Goal: Transaction & Acquisition: Purchase product/service

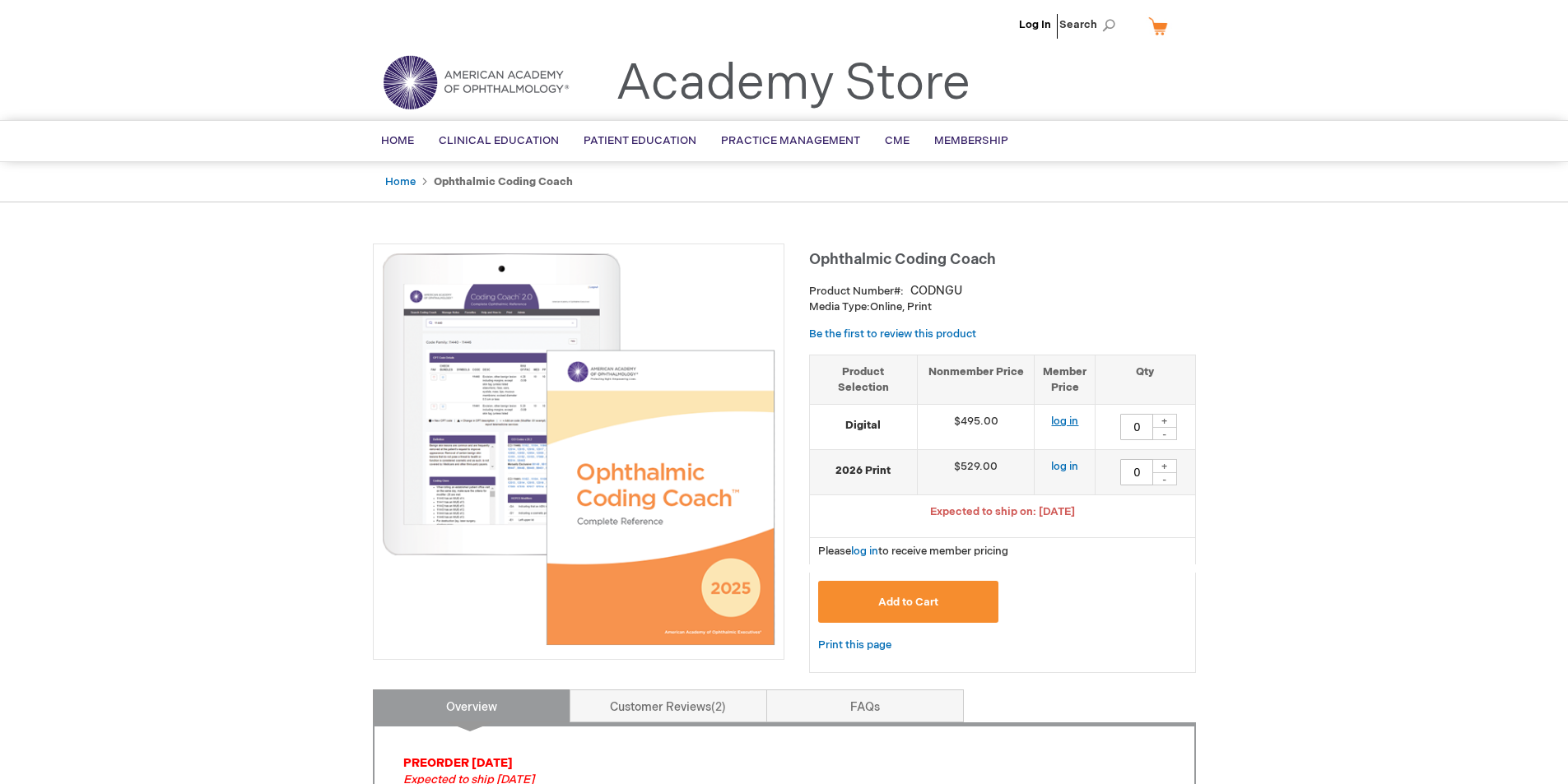
click at [1062, 420] on link "log in" at bounding box center [1064, 421] width 28 height 13
click at [1163, 421] on div "+" at bounding box center [1164, 421] width 25 height 14
type input "1"
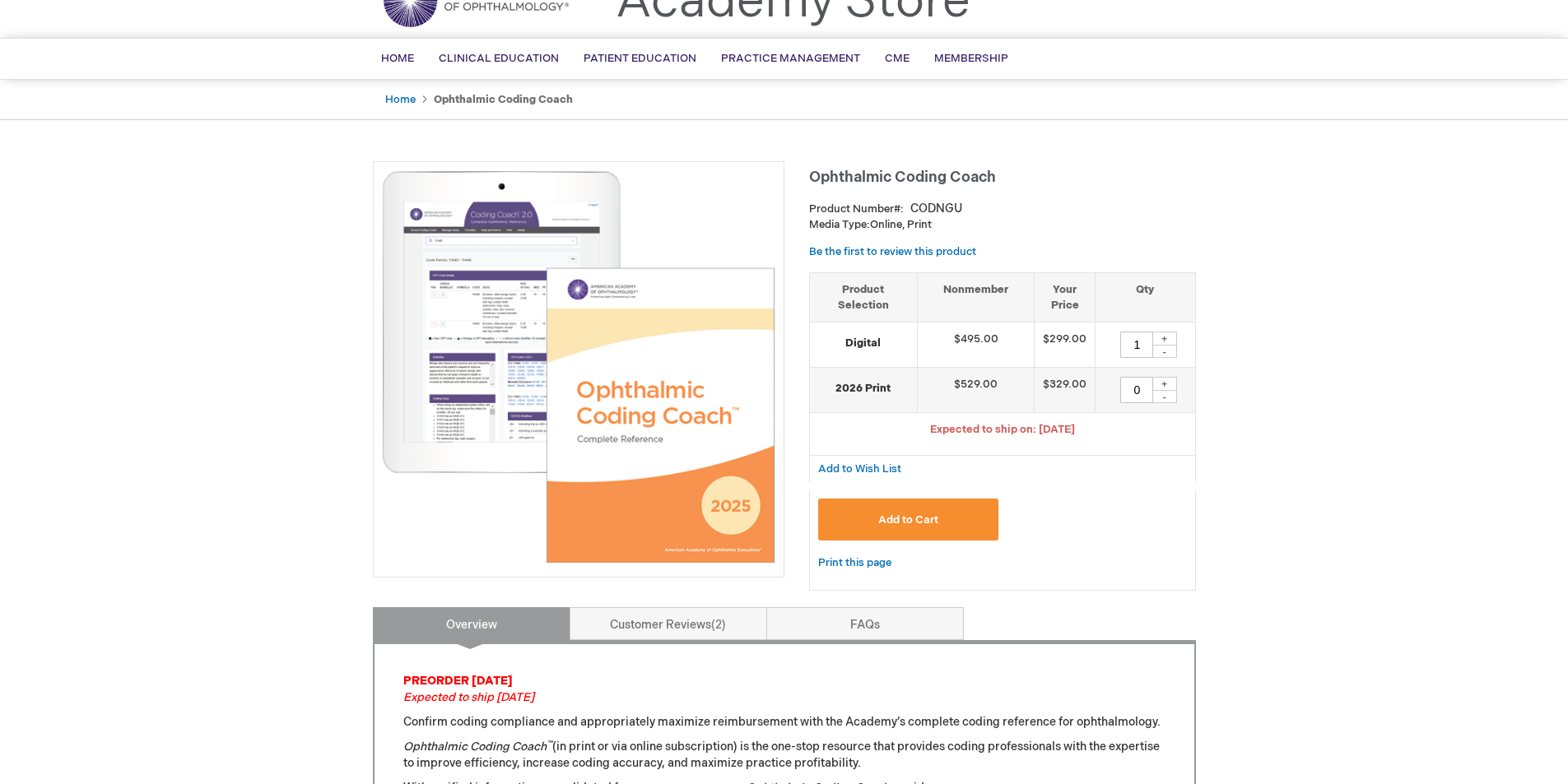
click at [916, 514] on span "Add to Cart" at bounding box center [908, 520] width 60 height 13
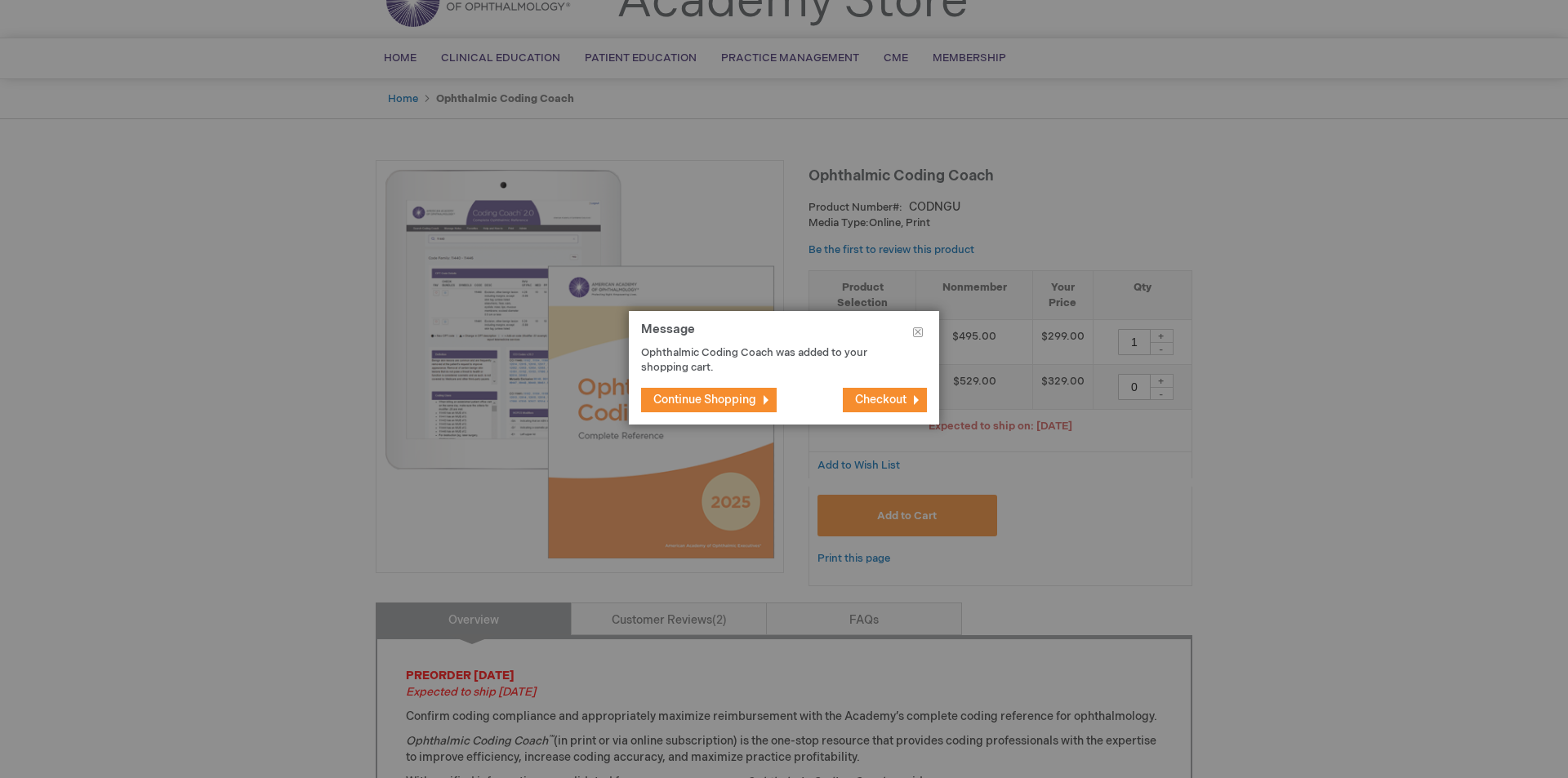
click at [873, 403] on span "Checkout" at bounding box center [881, 400] width 51 height 14
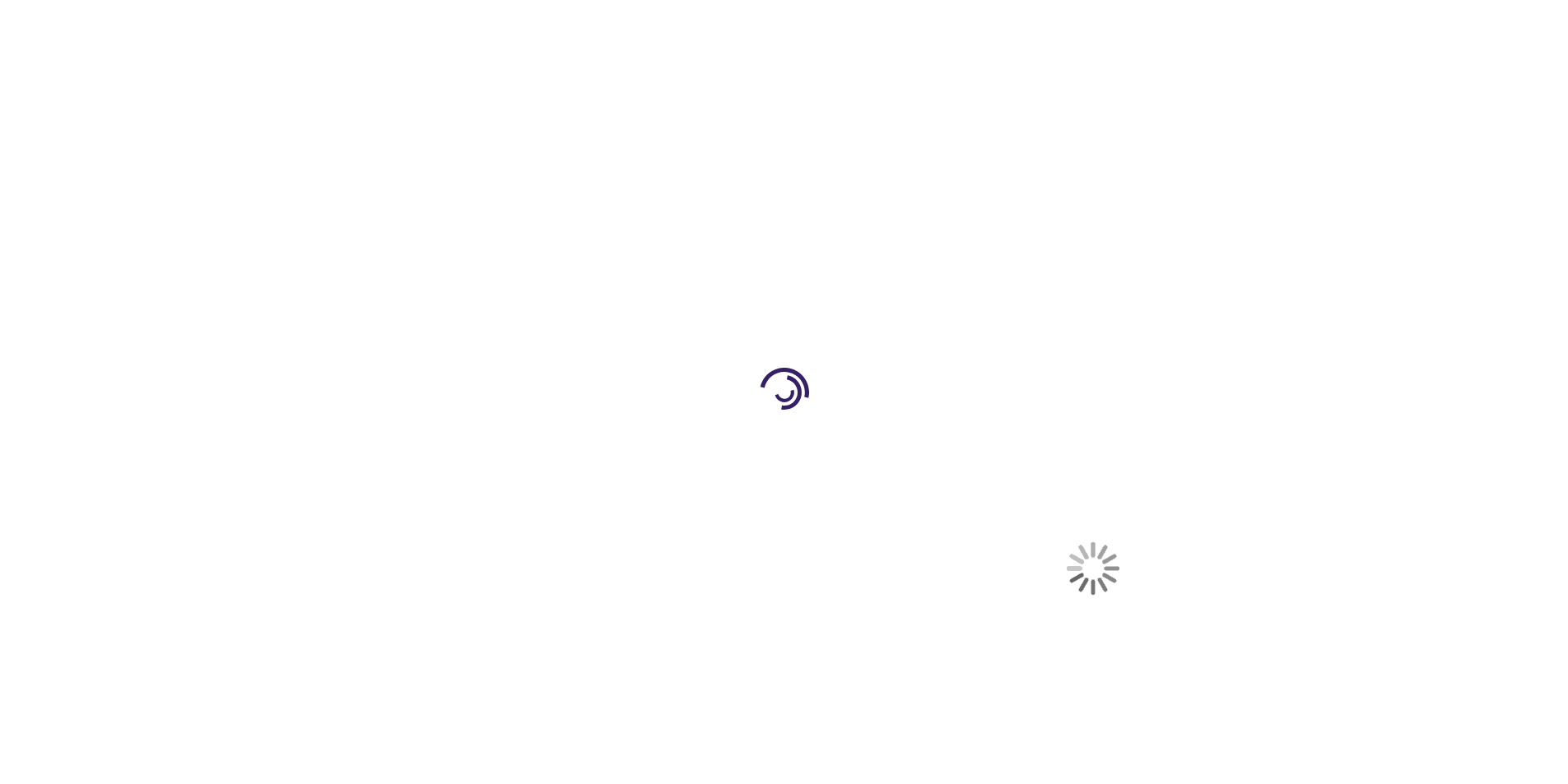
select select "US"
select select "34"
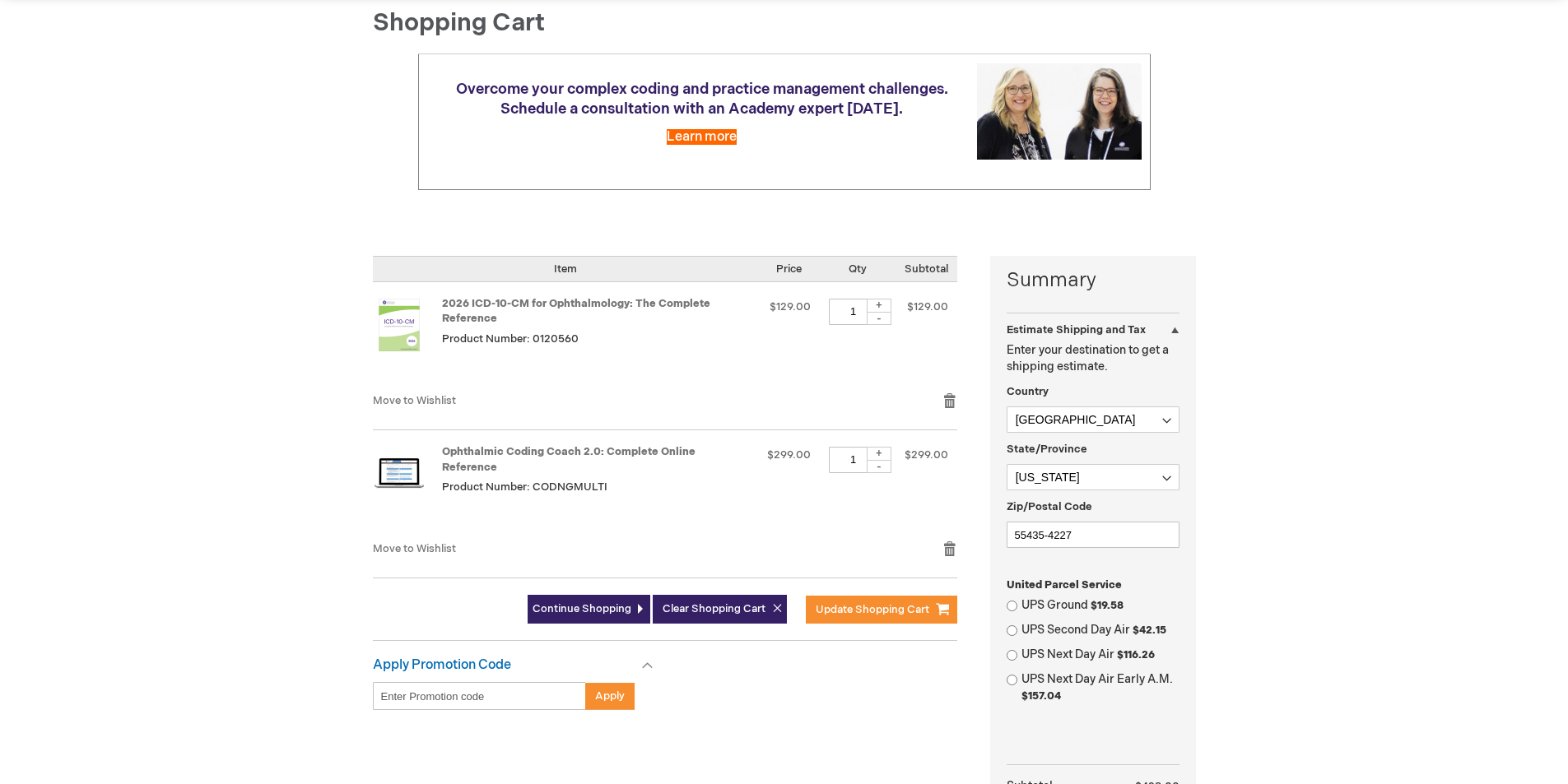
scroll to position [247, 0]
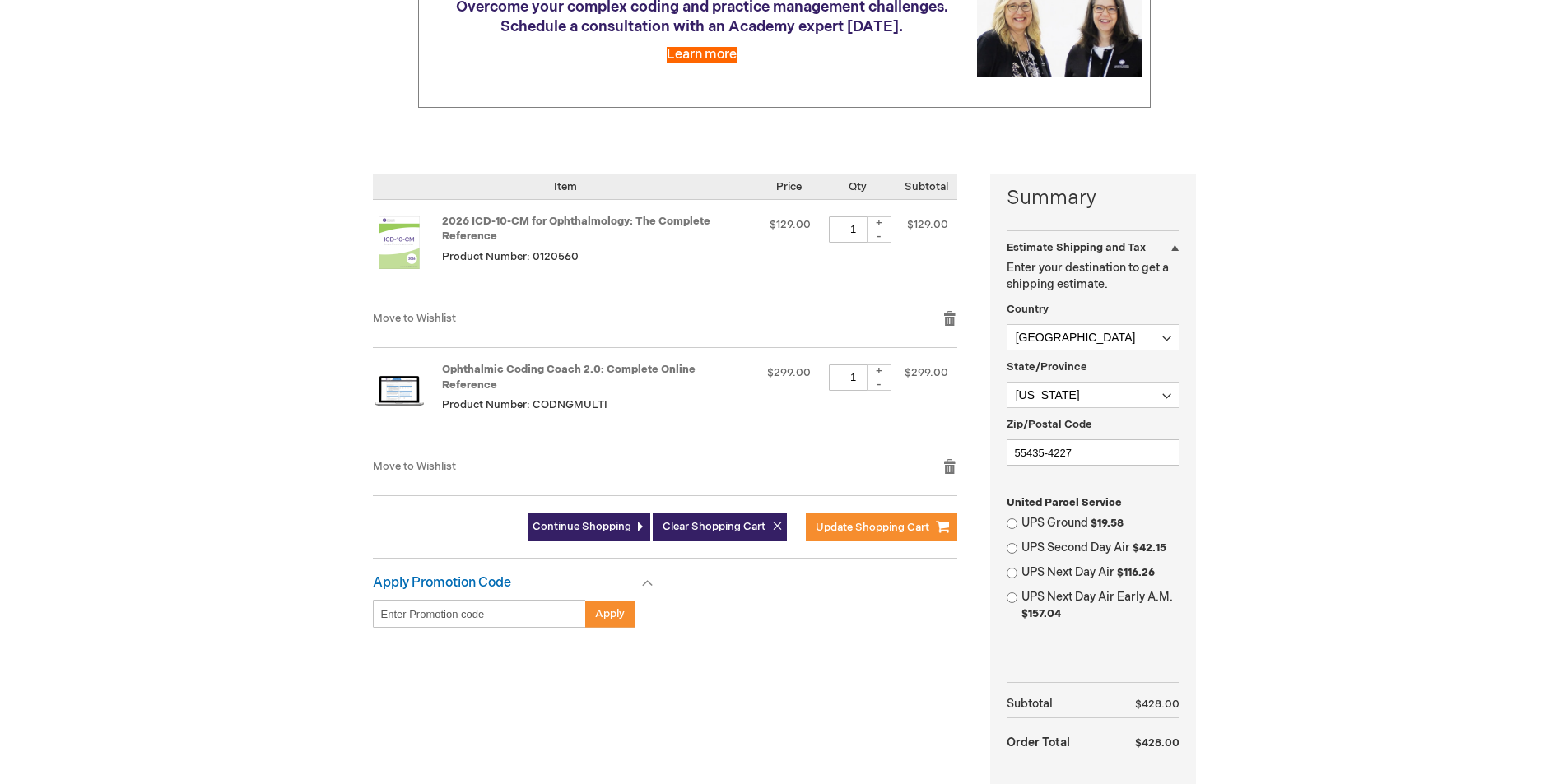
click at [880, 238] on div "-" at bounding box center [879, 236] width 25 height 13
type input "0"
click at [945, 313] on link "Remove item" at bounding box center [949, 318] width 15 height 17
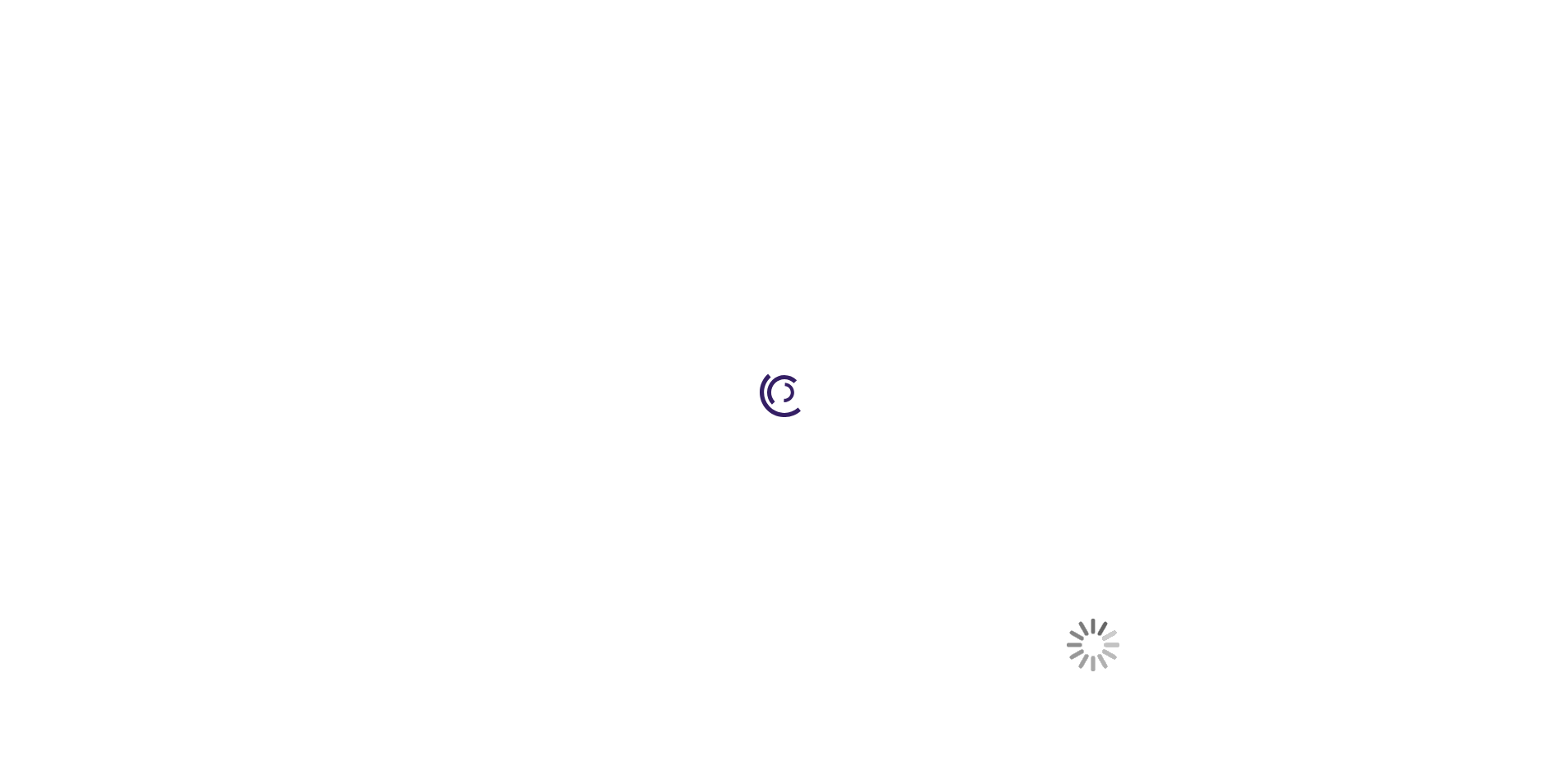
select select "US"
select select "34"
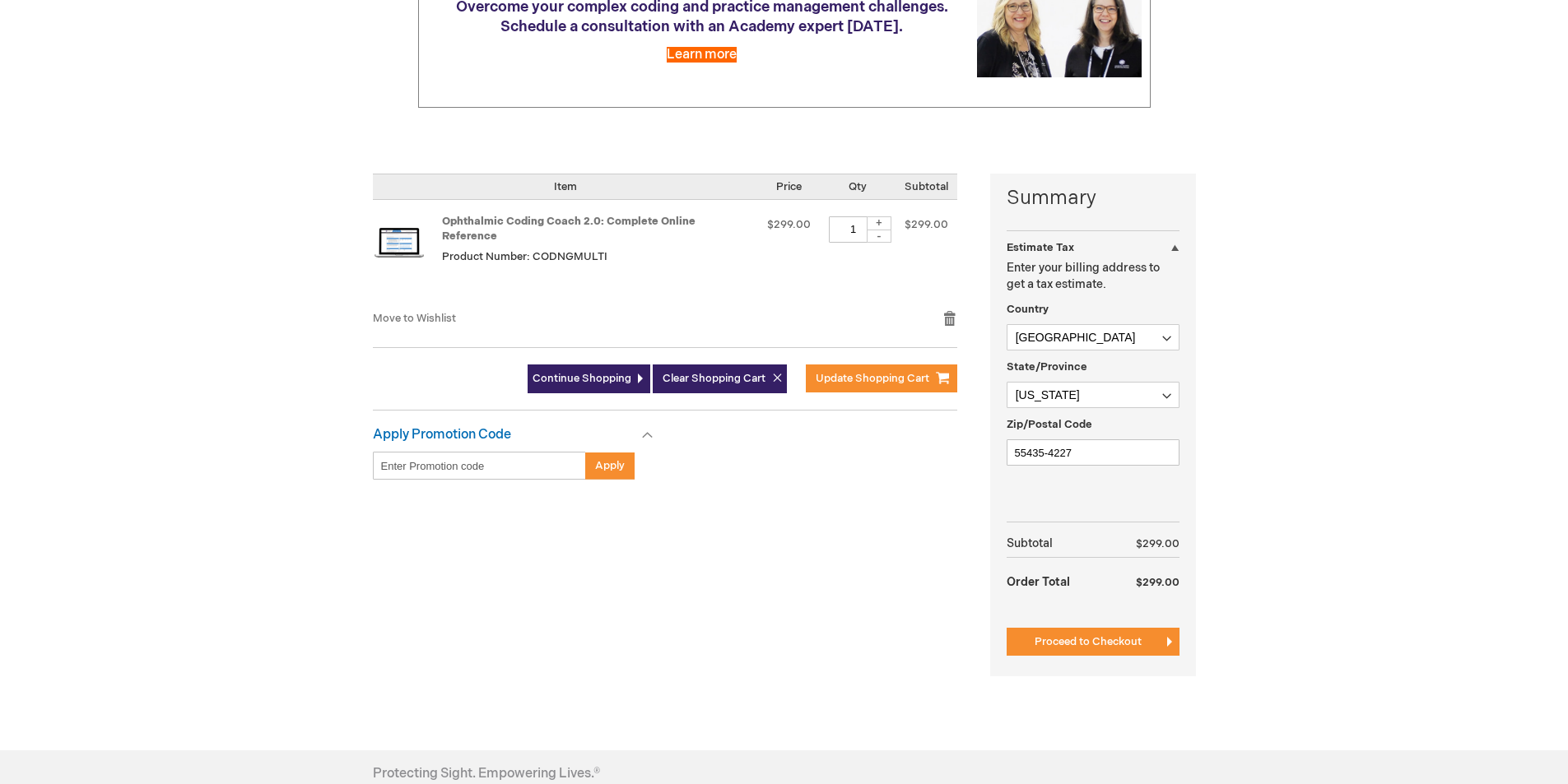
scroll to position [329, 0]
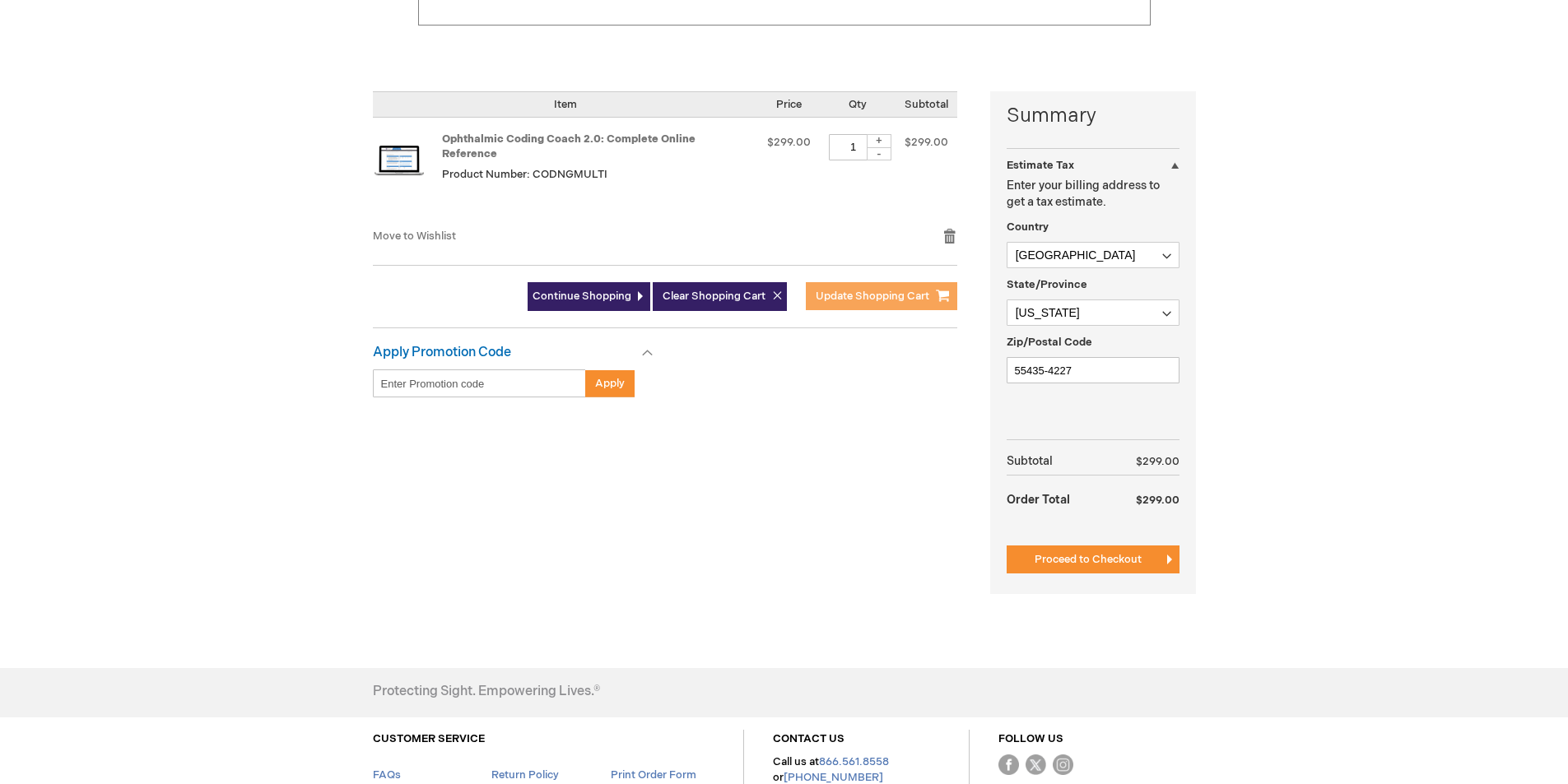
click at [866, 288] on button "Update Shopping Cart" at bounding box center [881, 296] width 151 height 28
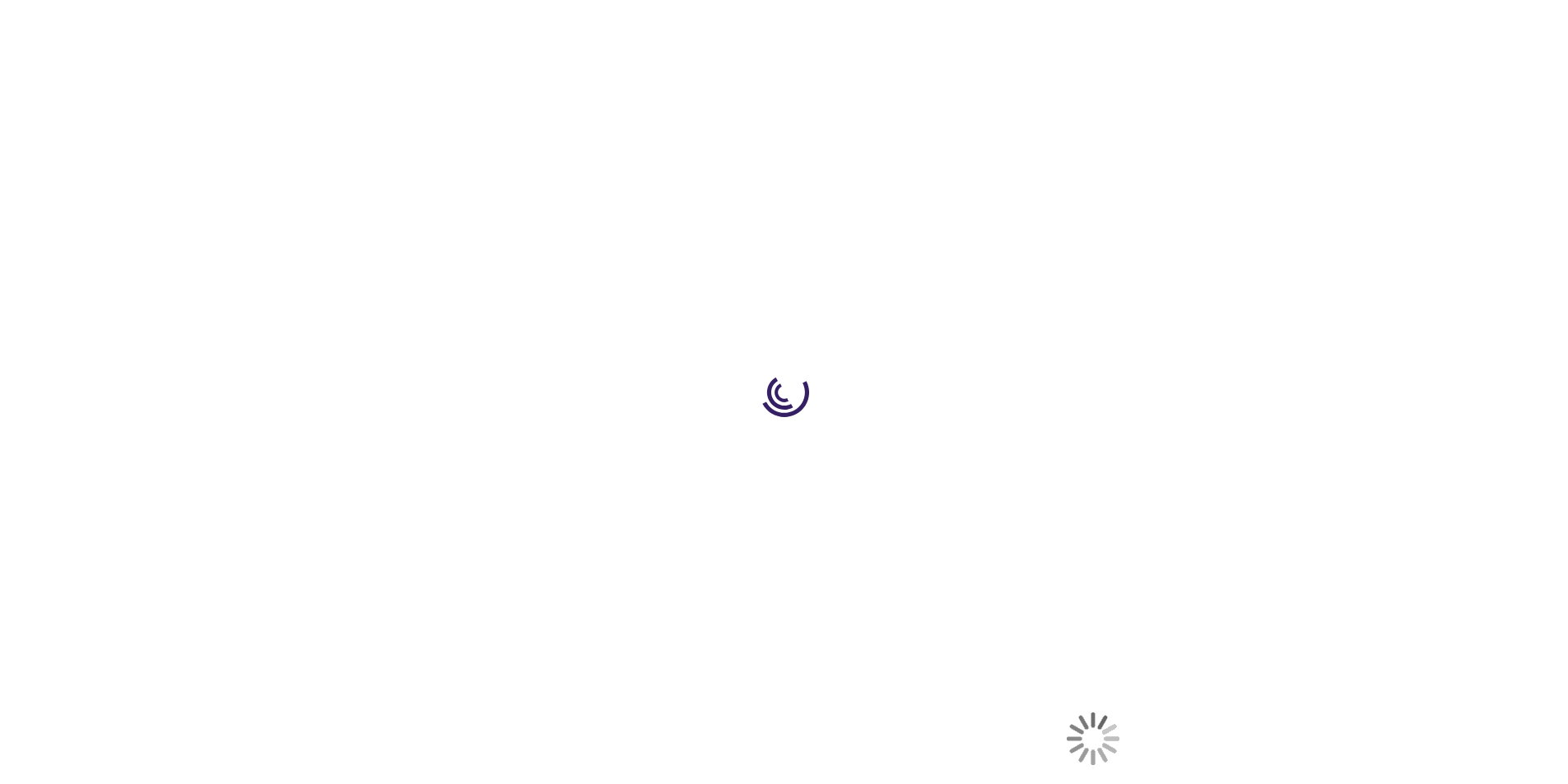
select select "US"
select select "34"
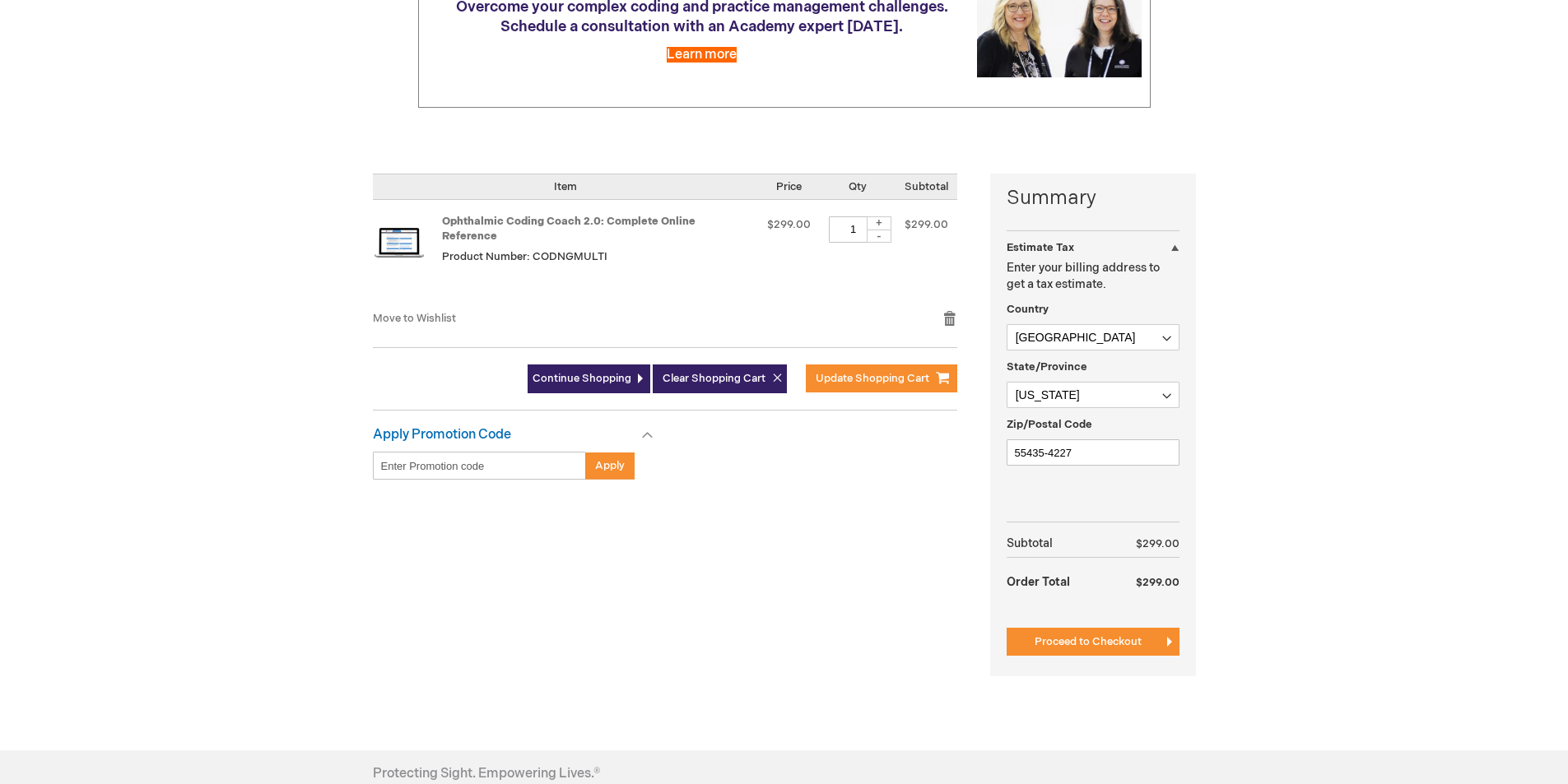
scroll to position [329, 0]
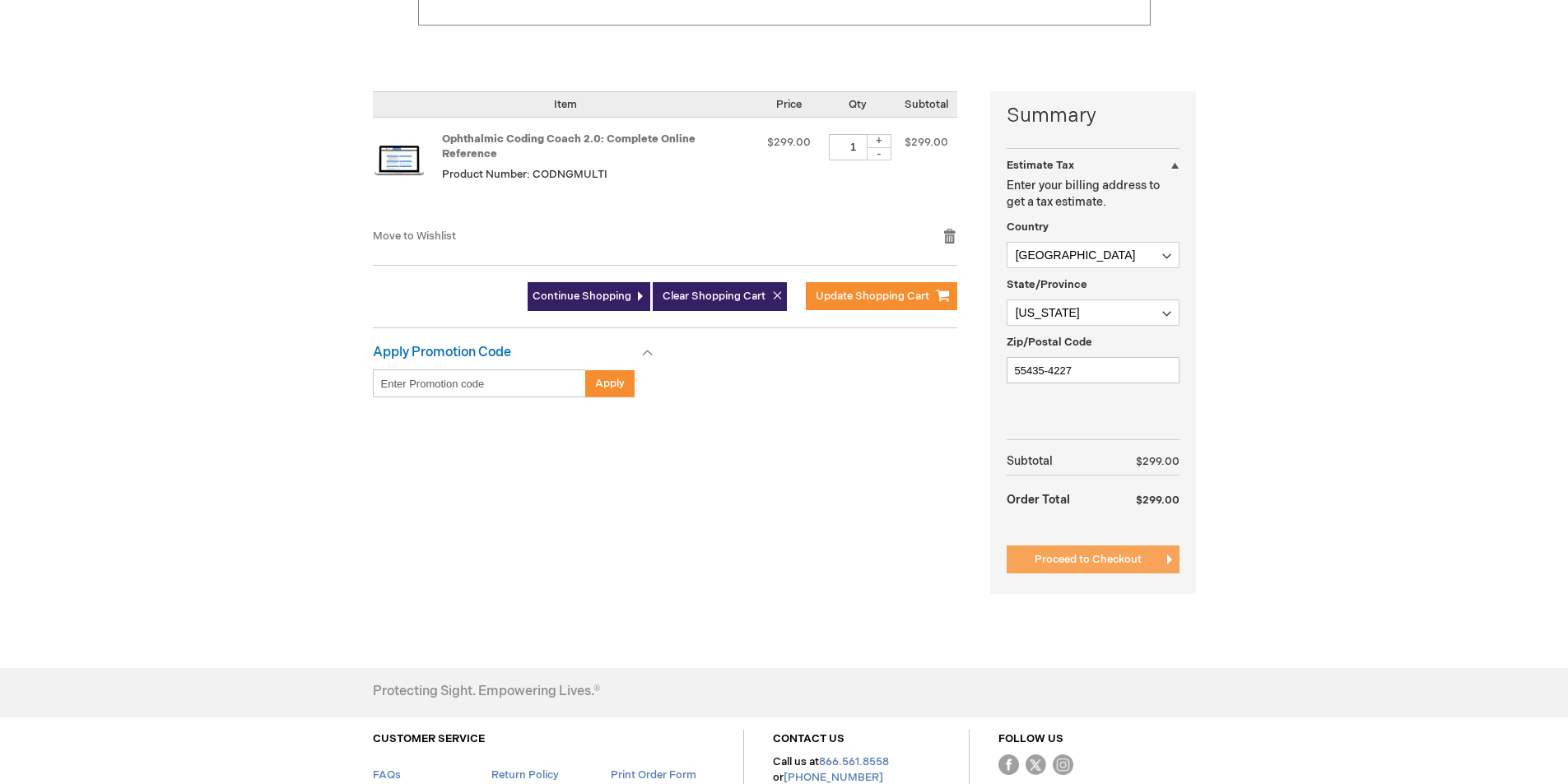
click at [1106, 568] on button "Proceed to Checkout" at bounding box center [1092, 559] width 172 height 28
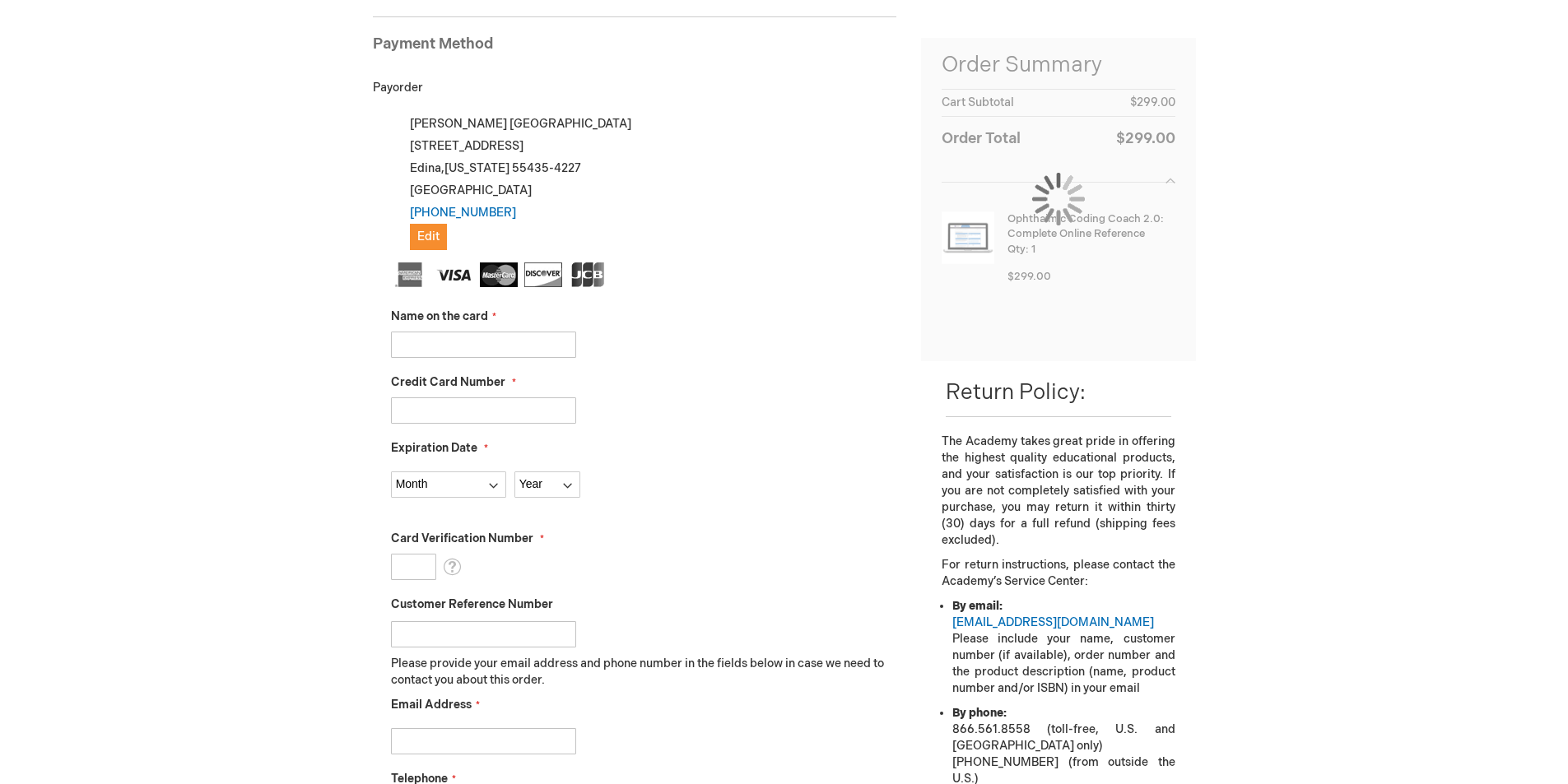
click at [523, 349] on input "Name on the card" at bounding box center [484, 345] width 185 height 27
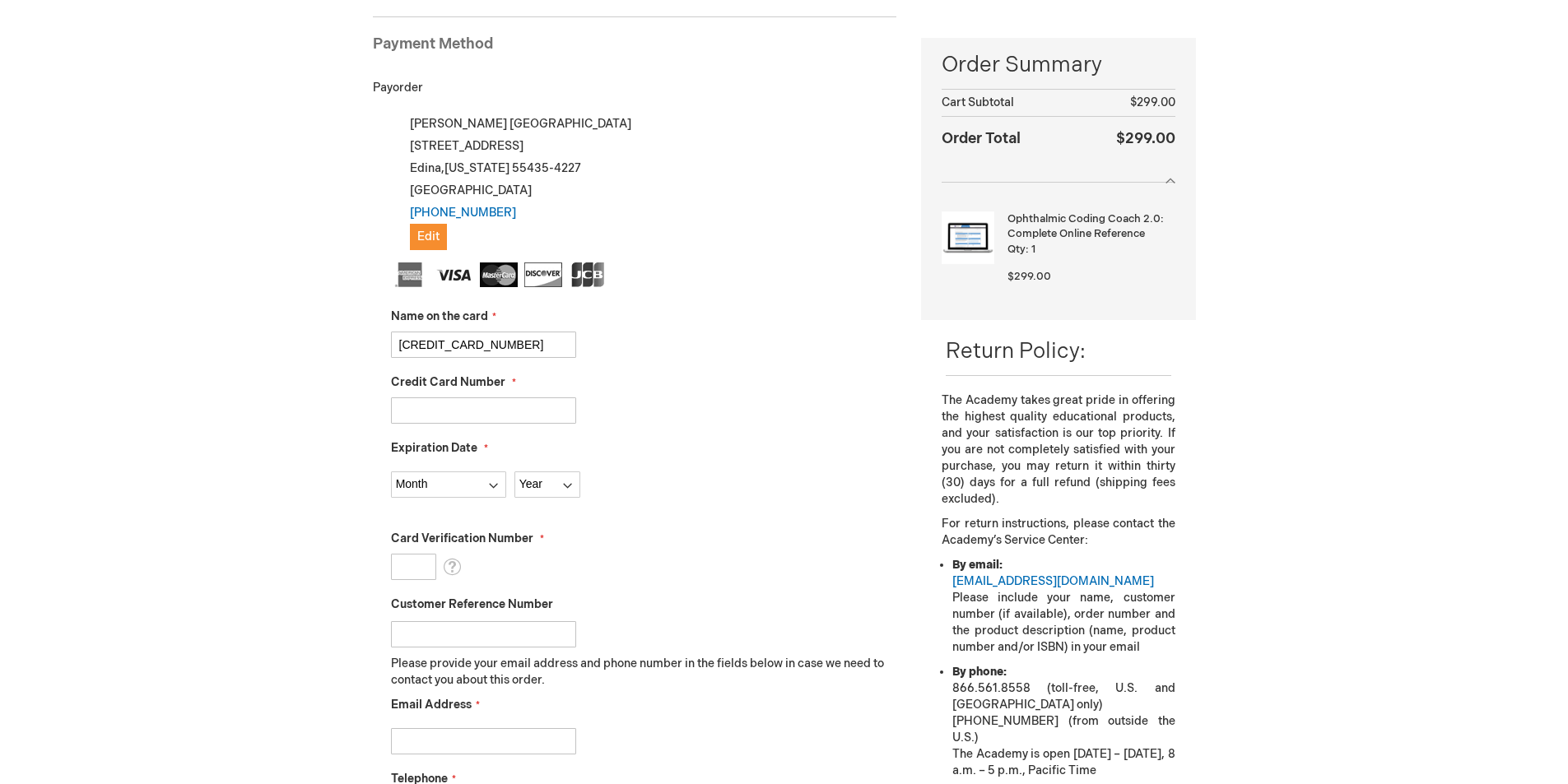
type input "4246315442212955"
click at [513, 408] on input "Credit Card Number" at bounding box center [484, 411] width 185 height 27
paste input "4246315442212955"
type input "4246315442212955"
drag, startPoint x: 494, startPoint y: 345, endPoint x: 443, endPoint y: 351, distance: 51.4
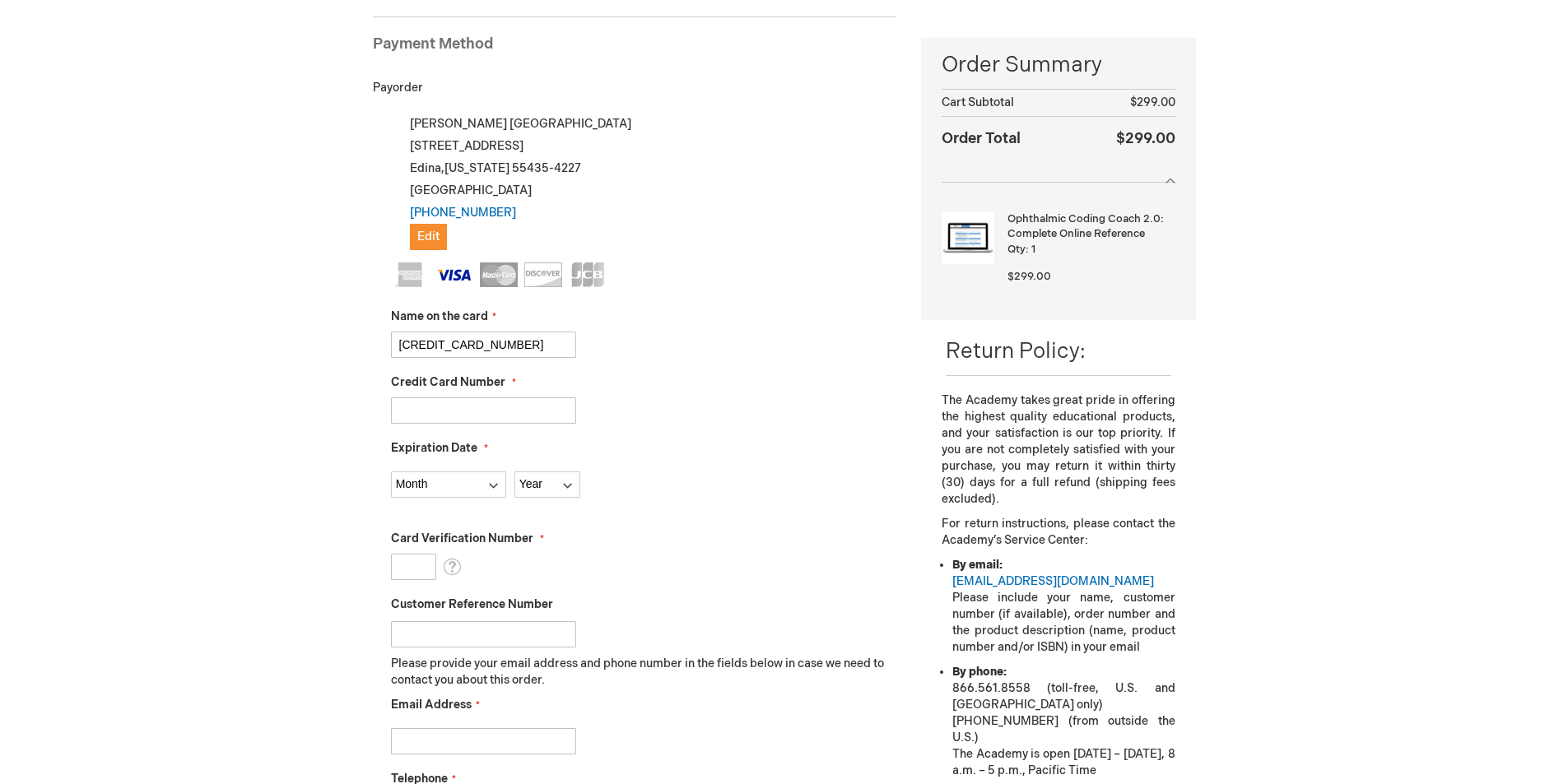
click at [308, 335] on div "Angie Madison Log Out Search My Cart 1 1 items CLOSE RECENTLY ADDED ITEM(S) Clo…" at bounding box center [784, 594] width 1568 height 1640
type input "Angela Madison"
click at [436, 482] on select "Month 01 - January 02 - February 03 - March 04 - April 05 - May 06 - June 07 - …" at bounding box center [449, 484] width 116 height 27
select select "12"
click at [391, 471] on select "Month 01 - January 02 - February 03 - March 04 - April 05 - May 06 - June 07 - …" at bounding box center [449, 484] width 116 height 27
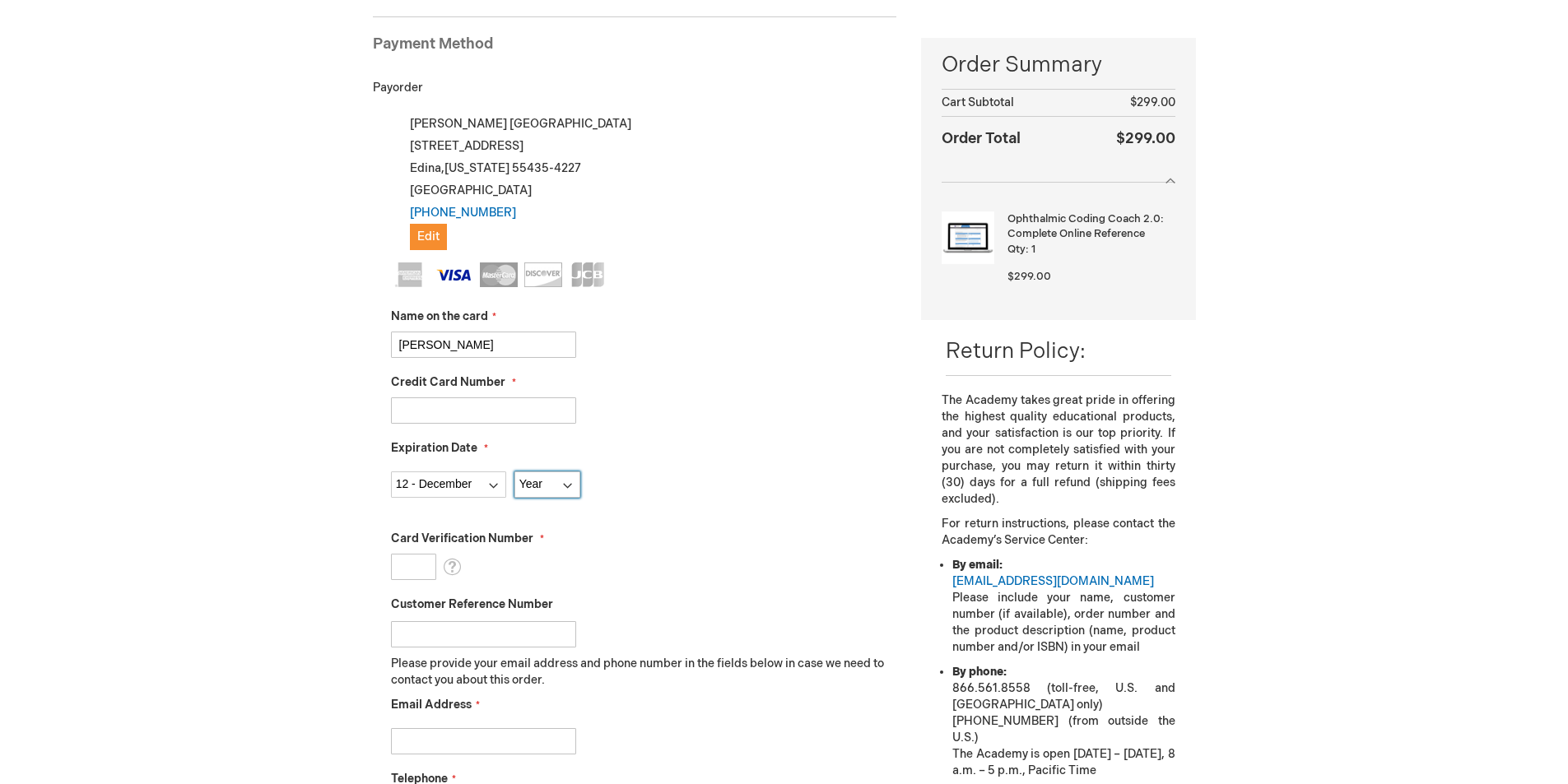
click at [536, 489] on select "Year 2025 2026 2027 2028 2029 2030 2031 2032 2033 2034 2035" at bounding box center [548, 484] width 66 height 27
select select "2027"
click at [515, 471] on select "Year 2025 2026 2027 2028 2029 2030 2031 2032 2033 2034 2035" at bounding box center [548, 484] width 66 height 27
click at [406, 569] on input "Card Verification Number" at bounding box center [413, 567] width 45 height 27
type input "832"
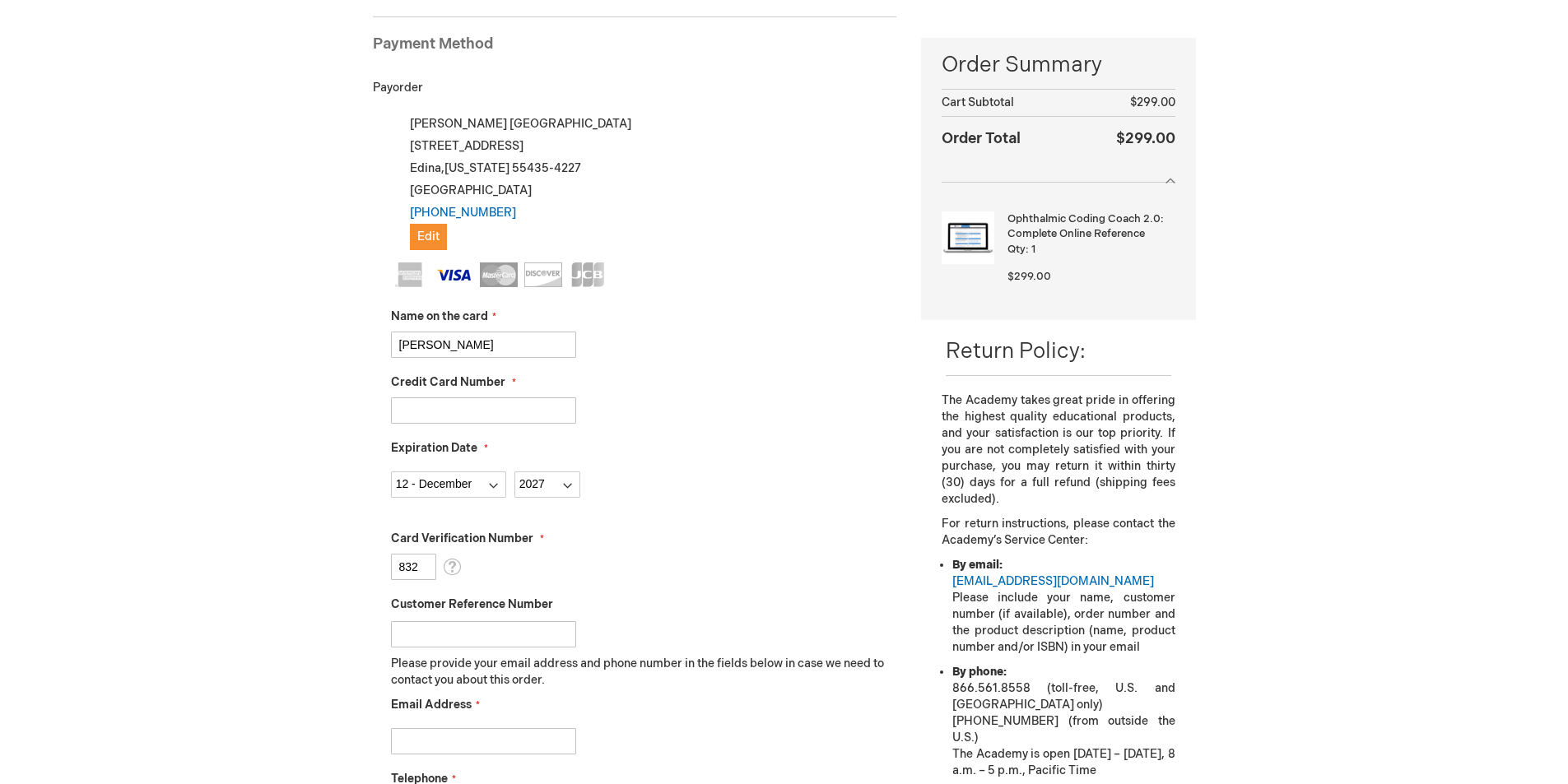
click at [547, 629] on input "Customer Reference Number" at bounding box center [484, 635] width 185 height 27
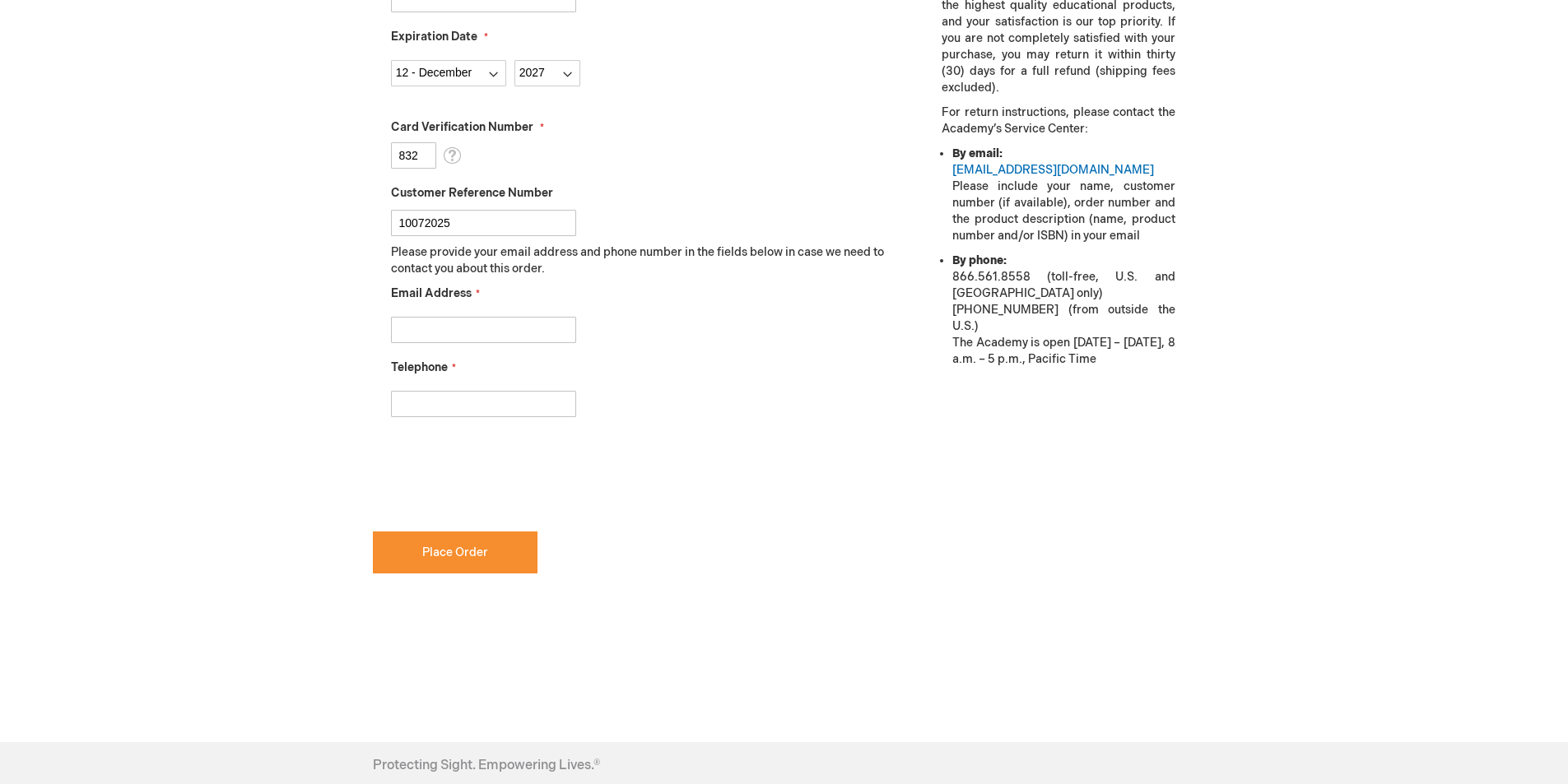
type input "10072025"
click at [460, 319] on input "Email Address" at bounding box center [484, 330] width 185 height 27
type input "amadison@ophpa.com"
type input "952-848-8312"
checkbox input "true"
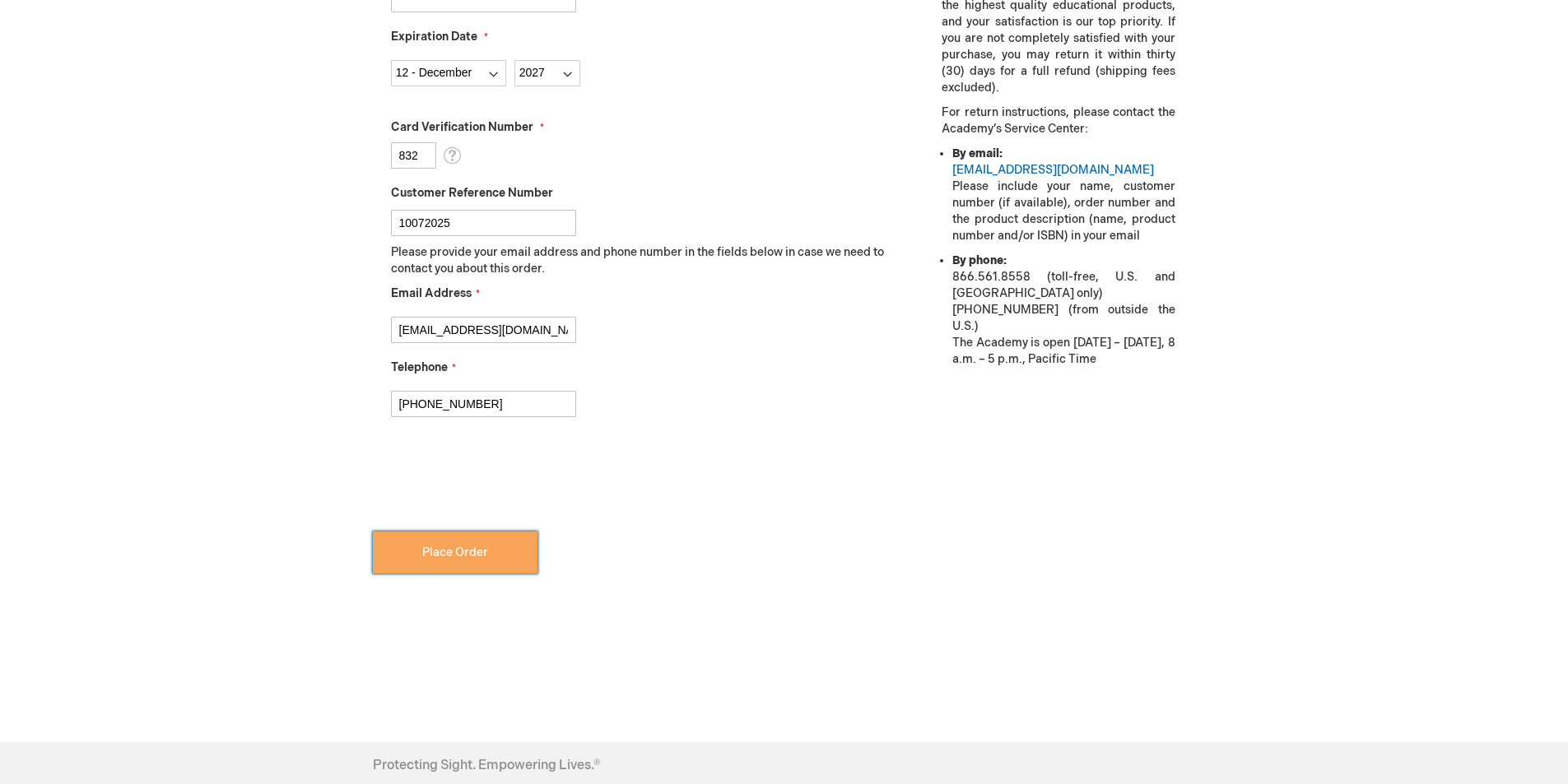
click at [449, 557] on span "Place Order" at bounding box center [455, 553] width 66 height 14
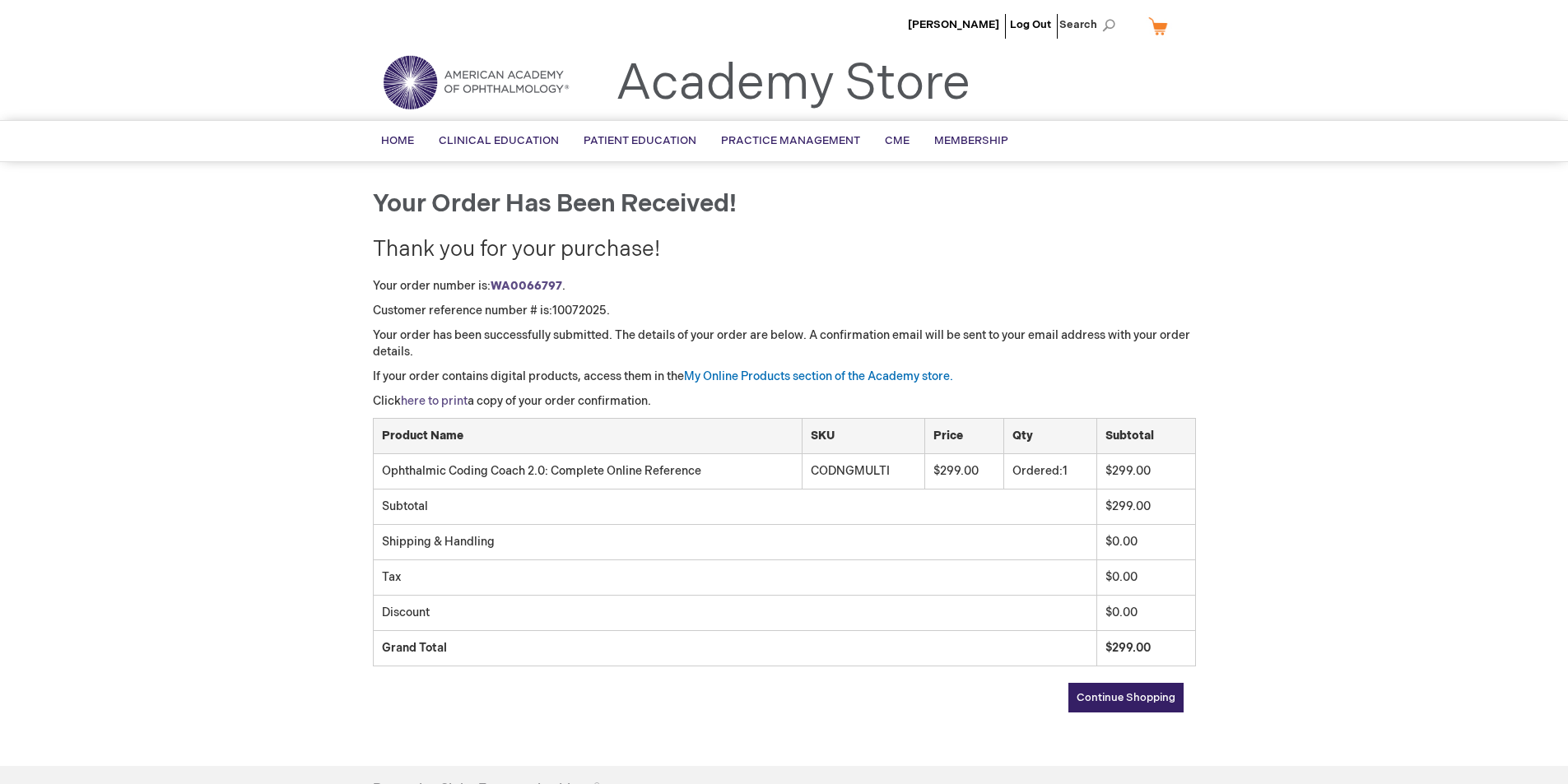
click at [443, 404] on link "here to print" at bounding box center [434, 401] width 67 height 14
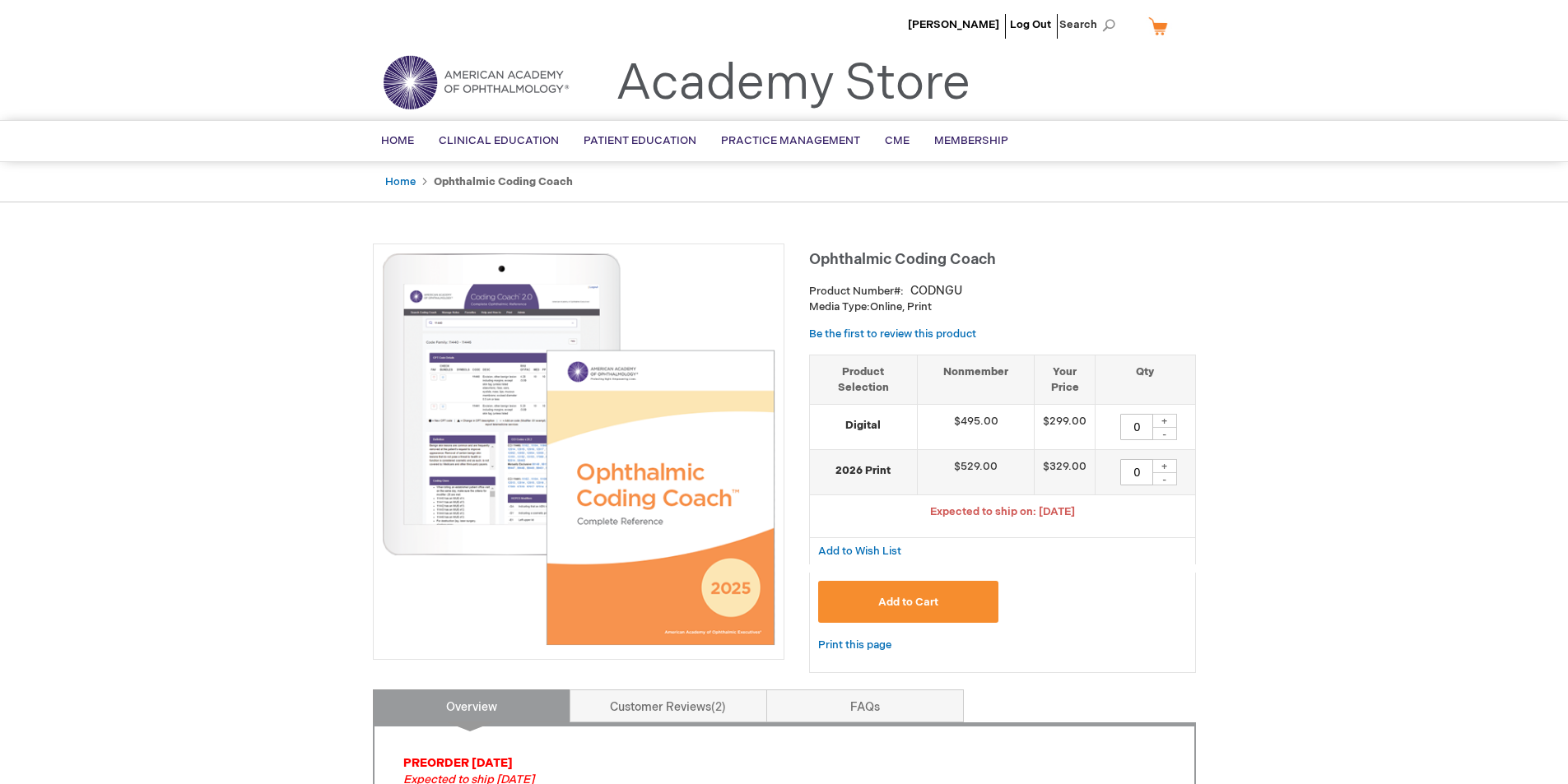
click at [1166, 420] on div "+" at bounding box center [1164, 421] width 25 height 14
type input "1"
click at [916, 600] on span "Add to Cart" at bounding box center [908, 602] width 60 height 13
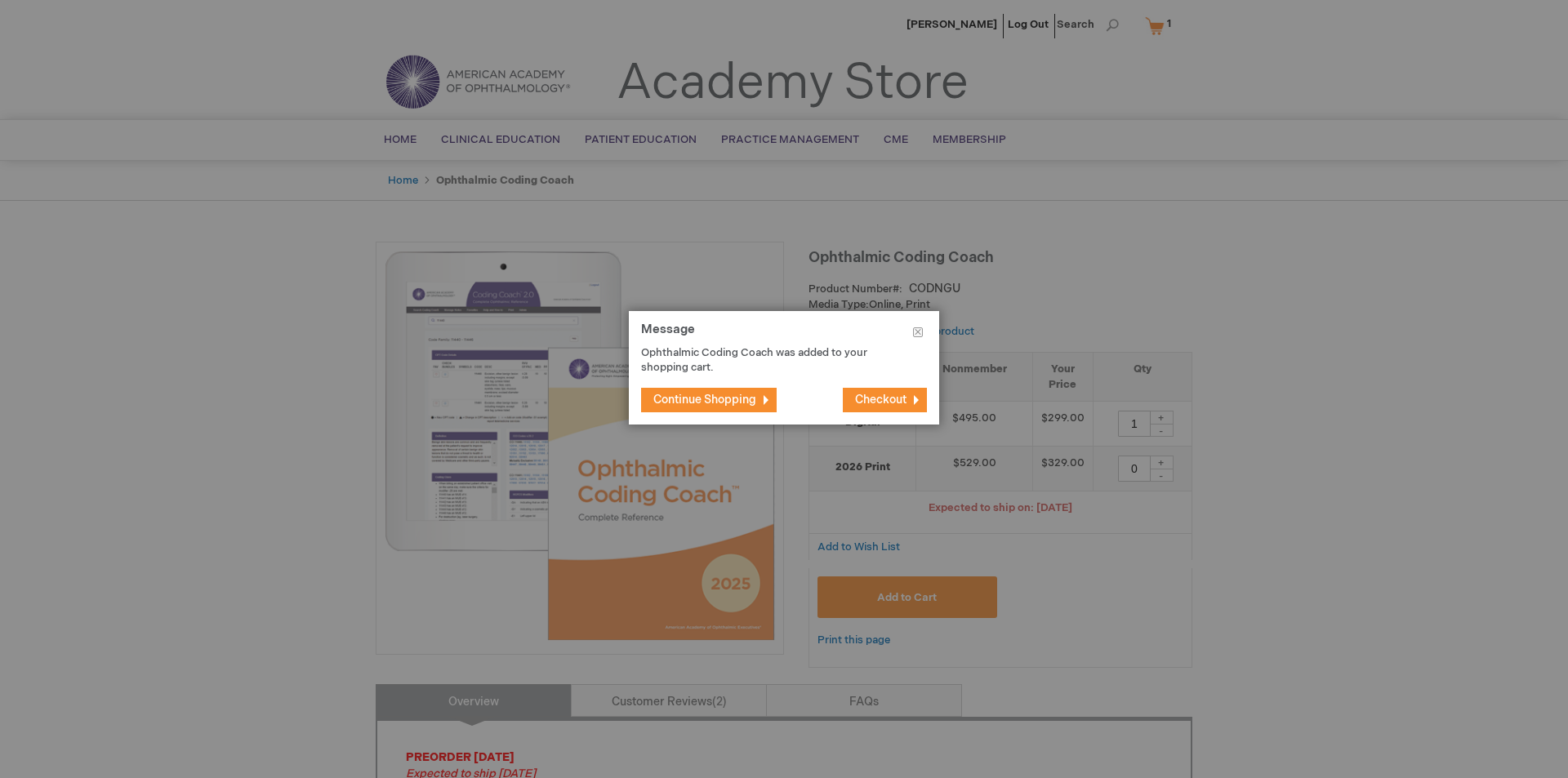
click at [868, 391] on button "Checkout" at bounding box center [884, 400] width 84 height 25
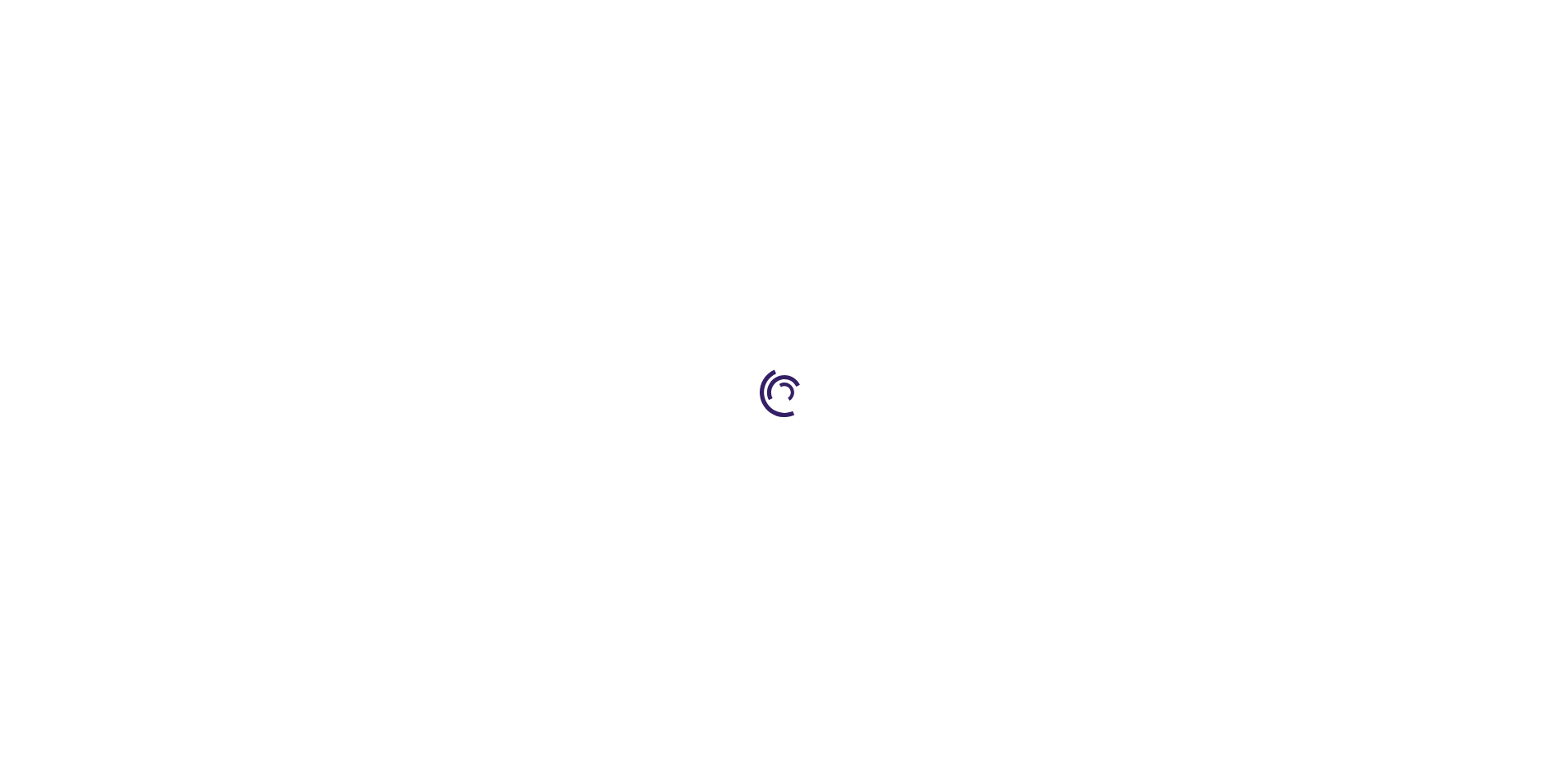
select select "US"
select select "34"
